Goal: Task Accomplishment & Management: Complete application form

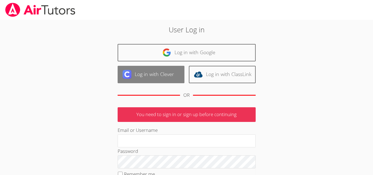
click at [154, 76] on link "Log in with Clever" at bounding box center [151, 74] width 67 height 17
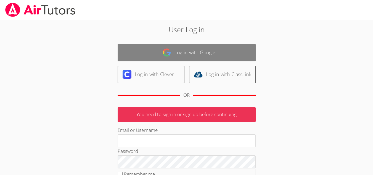
click at [128, 49] on link "Log in with Google" at bounding box center [187, 52] width 138 height 17
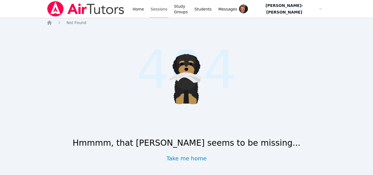
click at [159, 12] on link "Sessions" at bounding box center [159, 9] width 19 height 18
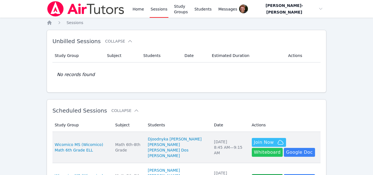
click at [283, 148] on button "Whiteboard" at bounding box center [267, 152] width 31 height 9
click at [255, 141] on span "Join Now" at bounding box center [264, 142] width 20 height 7
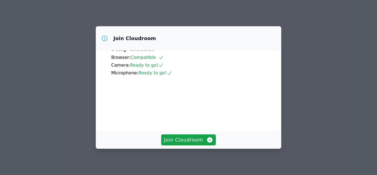
scroll to position [53, 0]
click at [184, 138] on span "Join Cloudroom" at bounding box center [188, 140] width 49 height 8
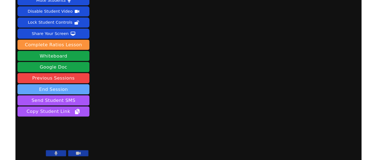
scroll to position [16, 0]
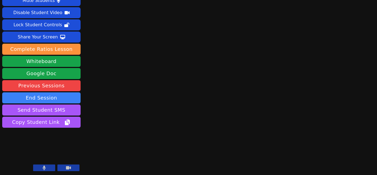
click at [47, 166] on button at bounding box center [44, 167] width 22 height 7
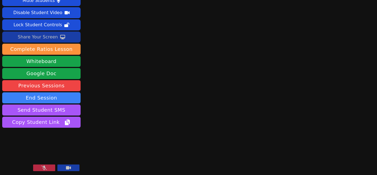
click at [44, 38] on div "Share Your Screen" at bounding box center [38, 37] width 40 height 9
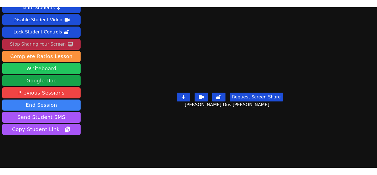
scroll to position [31, 0]
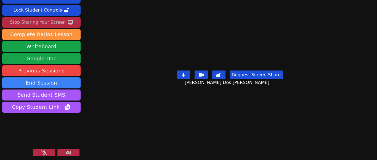
click at [46, 153] on icon at bounding box center [44, 153] width 6 height 4
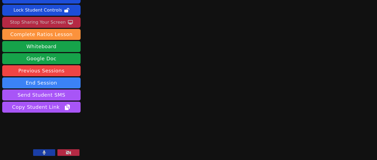
click at [67, 152] on icon at bounding box center [69, 153] width 6 height 4
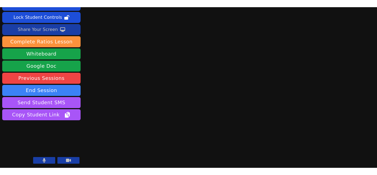
scroll to position [16, 0]
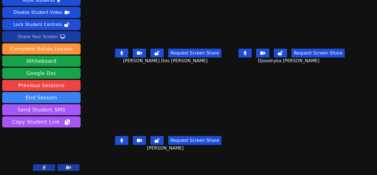
click at [40, 35] on div "Share Your Screen" at bounding box center [38, 36] width 40 height 9
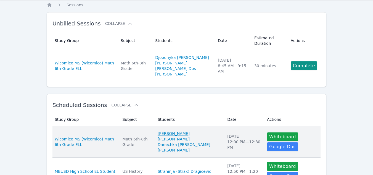
scroll to position [17, 0]
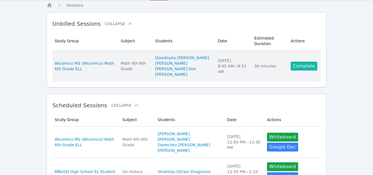
click at [306, 63] on link "Complete" at bounding box center [303, 66] width 26 height 9
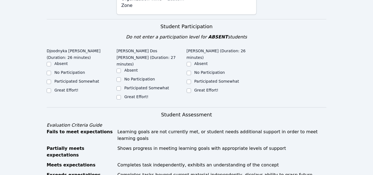
scroll to position [179, 0]
click at [119, 95] on input "Great Effort!" at bounding box center [118, 97] width 4 height 4
checkbox input "true"
click at [51, 87] on div "Great Effort!" at bounding box center [82, 90] width 70 height 7
click at [47, 89] on input "Great Effort!" at bounding box center [49, 91] width 4 height 4
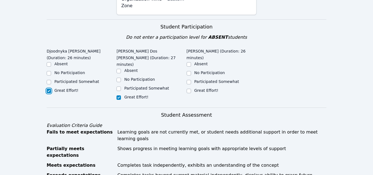
checkbox input "true"
click at [188, 89] on input "Great Effort!" at bounding box center [188, 91] width 4 height 4
checkbox input "true"
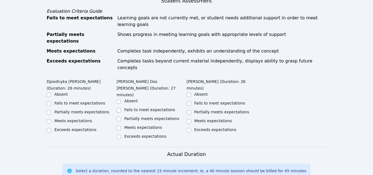
scroll to position [294, 0]
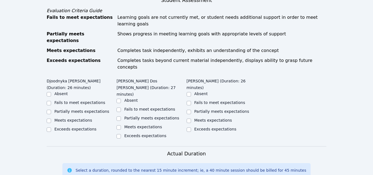
click at [65, 118] on label "Meets expectations" at bounding box center [73, 120] width 38 height 4
click at [51, 118] on input "Meets expectations" at bounding box center [49, 120] width 4 height 4
checkbox input "true"
click at [124, 124] on label "Meets expectations" at bounding box center [143, 126] width 38 height 4
click at [121, 125] on input "Meets expectations" at bounding box center [118, 127] width 4 height 4
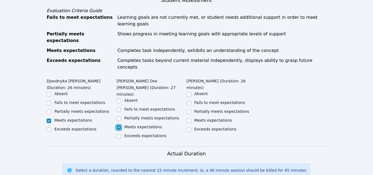
checkbox input "true"
click at [192, 117] on div "Meets expectations" at bounding box center [221, 120] width 70 height 7
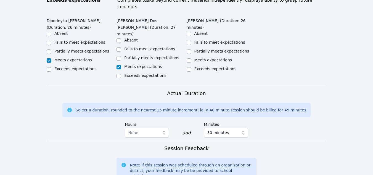
scroll to position [354, 0]
click at [190, 58] on input "Meets expectations" at bounding box center [188, 60] width 4 height 4
checkbox input "true"
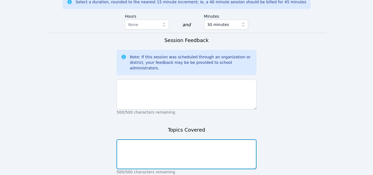
click at [153, 139] on textarea at bounding box center [186, 154] width 140 height 30
type textarea "Area of triangles"
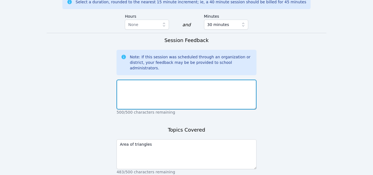
click at [140, 79] on textarea at bounding box center [186, 94] width 140 height 30
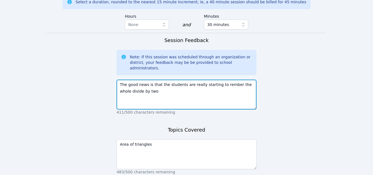
drag, startPoint x: 221, startPoint y: 41, endPoint x: 186, endPoint y: 55, distance: 38.0
click at [186, 79] on textarea "The good news is that the students are really starting to rember the whole divi…" at bounding box center [186, 94] width 140 height 30
click at [222, 79] on textarea "The good news is that the students are really starting to rember the whole divi…" at bounding box center [186, 94] width 140 height 30
click at [170, 79] on textarea "The good news is that the students are really starting to remember the whole di…" at bounding box center [186, 94] width 140 height 30
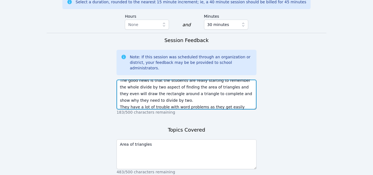
scroll to position [11, 0]
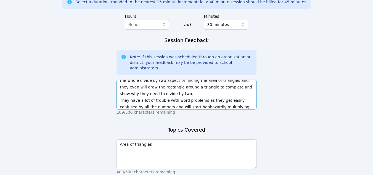
click at [240, 79] on textarea "The good news is that the students are really starting to remember the whole di…" at bounding box center [186, 94] width 140 height 30
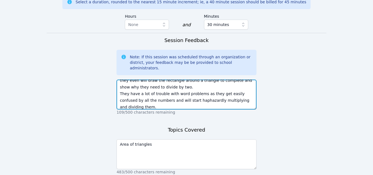
click at [212, 79] on textarea "The good news is that the students are really starting to remember the whole di…" at bounding box center [186, 94] width 140 height 30
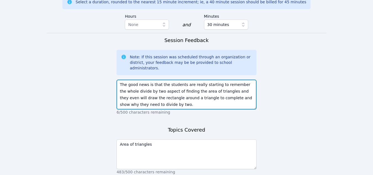
scroll to position [22, 0]
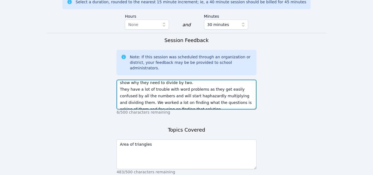
type textarea "The good news is that the students are really starting to remember the whole di…"
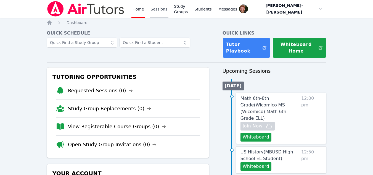
click at [157, 11] on link "Sessions" at bounding box center [159, 9] width 19 height 18
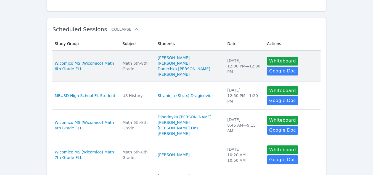
scroll to position [82, 0]
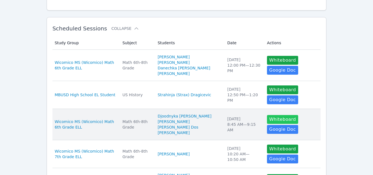
click at [272, 118] on button "Whiteboard" at bounding box center [282, 119] width 31 height 9
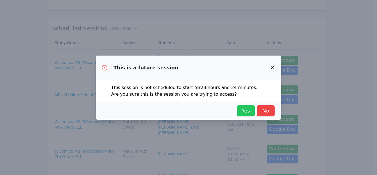
click at [240, 110] on span "Yes" at bounding box center [246, 111] width 12 height 8
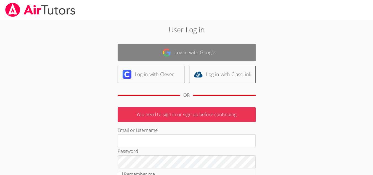
click at [192, 50] on link "Log in with Google" at bounding box center [187, 52] width 138 height 17
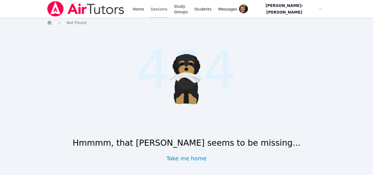
click at [159, 13] on link "Sessions" at bounding box center [159, 9] width 19 height 18
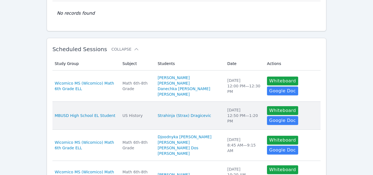
scroll to position [62, 0]
